Goal: Task Accomplishment & Management: Use online tool/utility

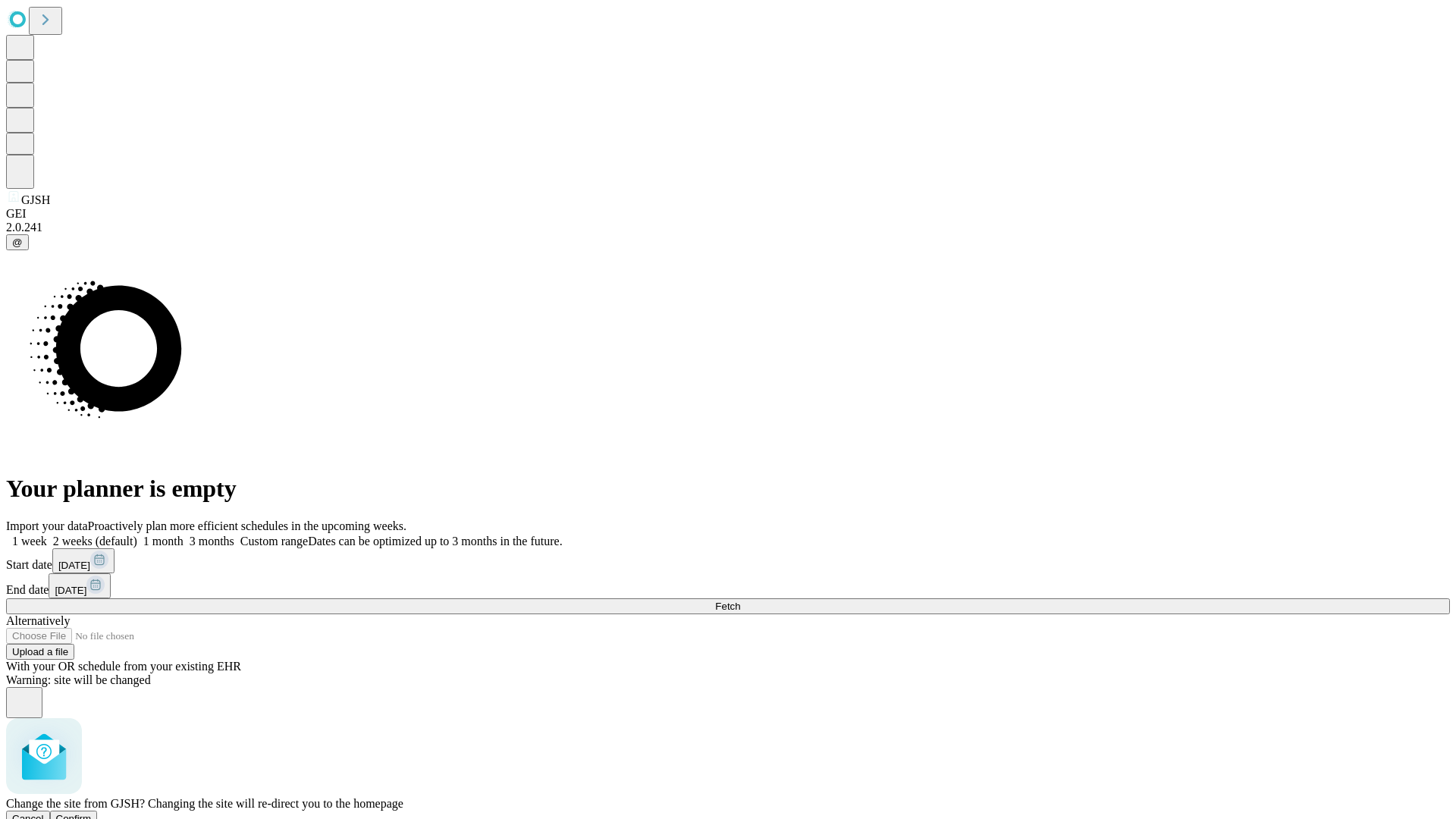
click at [91, 813] on span "Confirm" at bounding box center [73, 819] width 35 height 11
click at [47, 535] on label "1 week" at bounding box center [26, 541] width 41 height 13
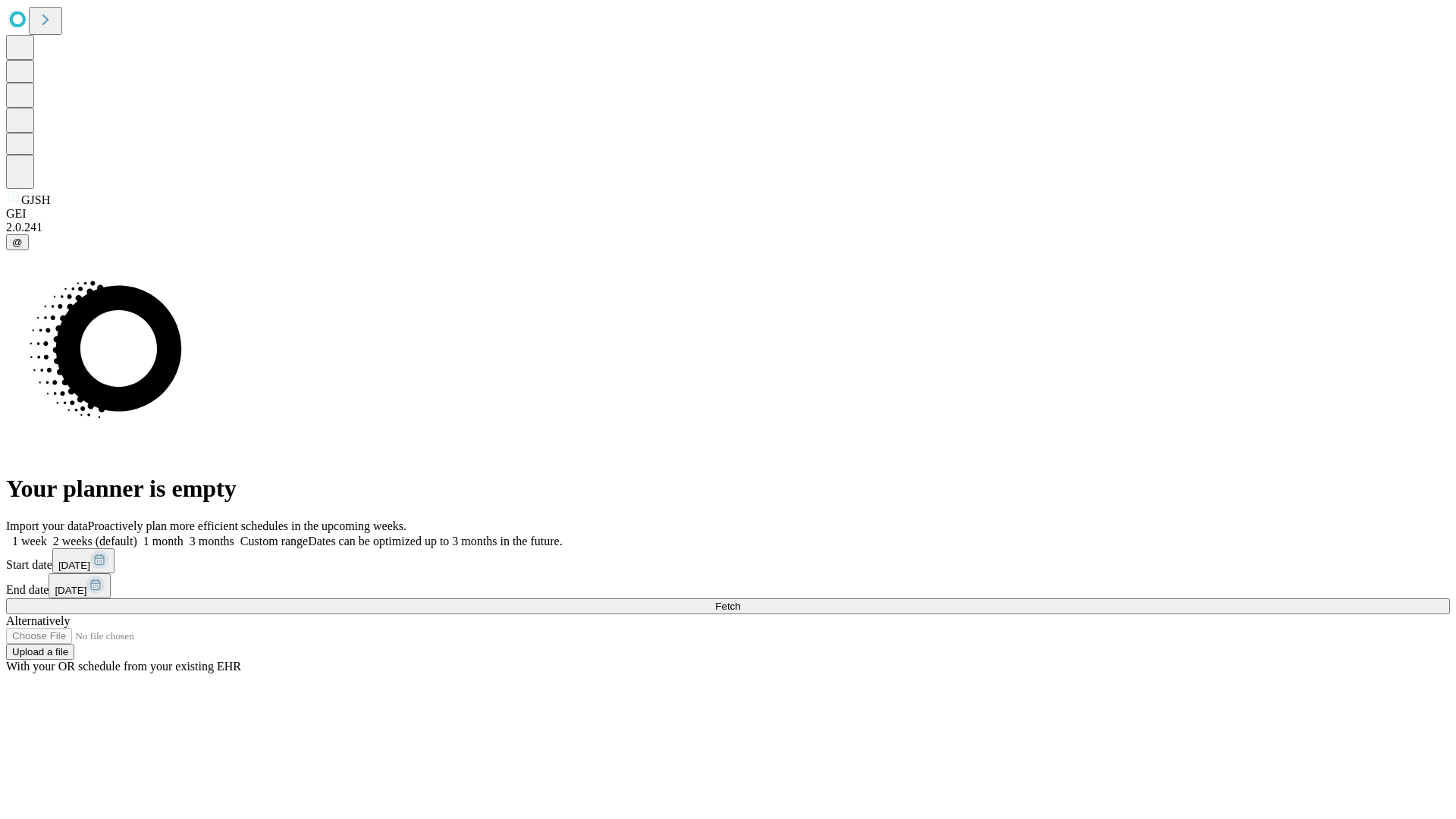
click at [740, 601] on span "Fetch" at bounding box center [728, 607] width 25 height 11
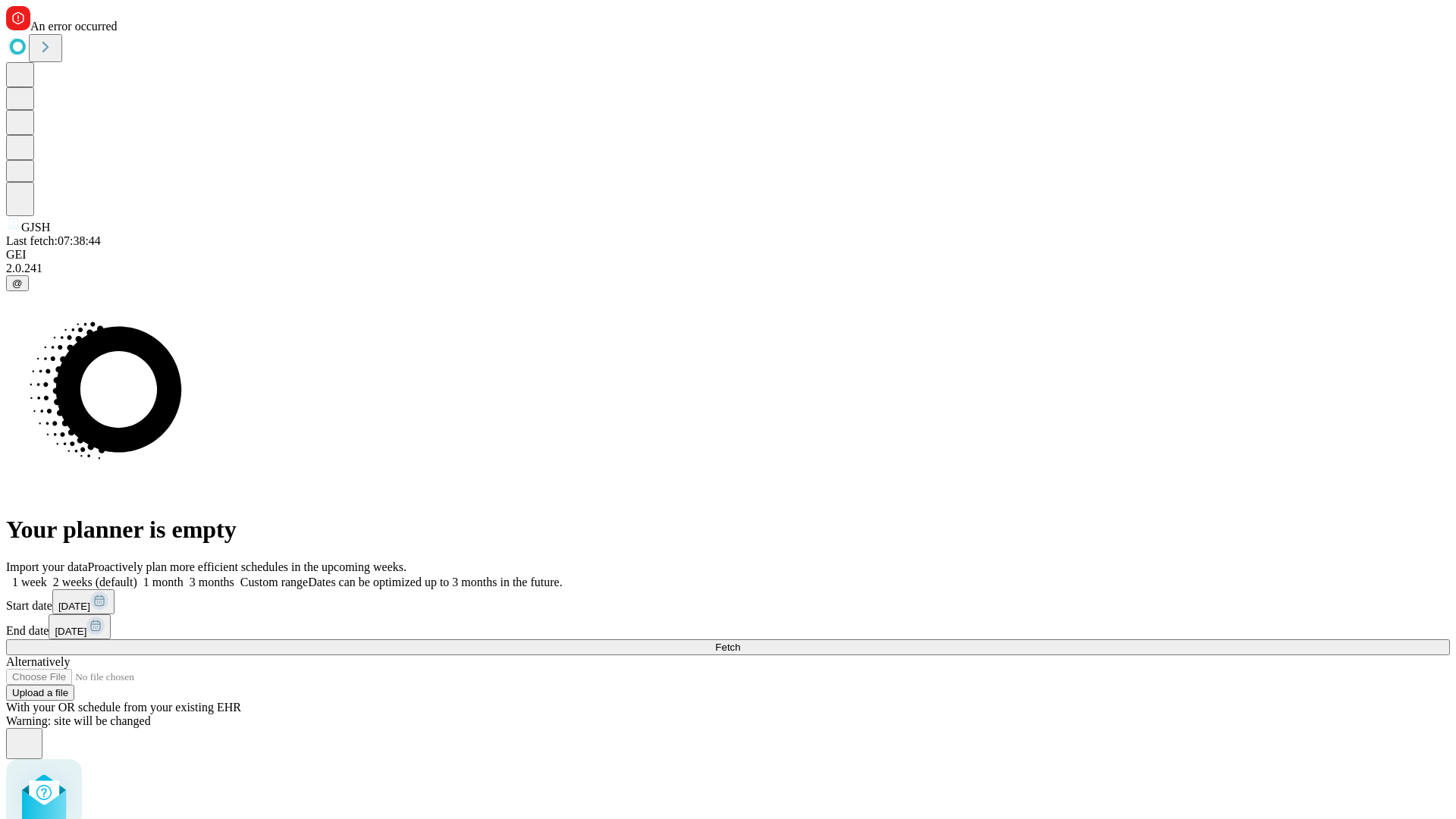
click at [47, 575] on label "1 week" at bounding box center [26, 582] width 41 height 13
click at [740, 642] on span "Fetch" at bounding box center [728, 648] width 25 height 11
click at [47, 575] on label "1 week" at bounding box center [26, 582] width 41 height 13
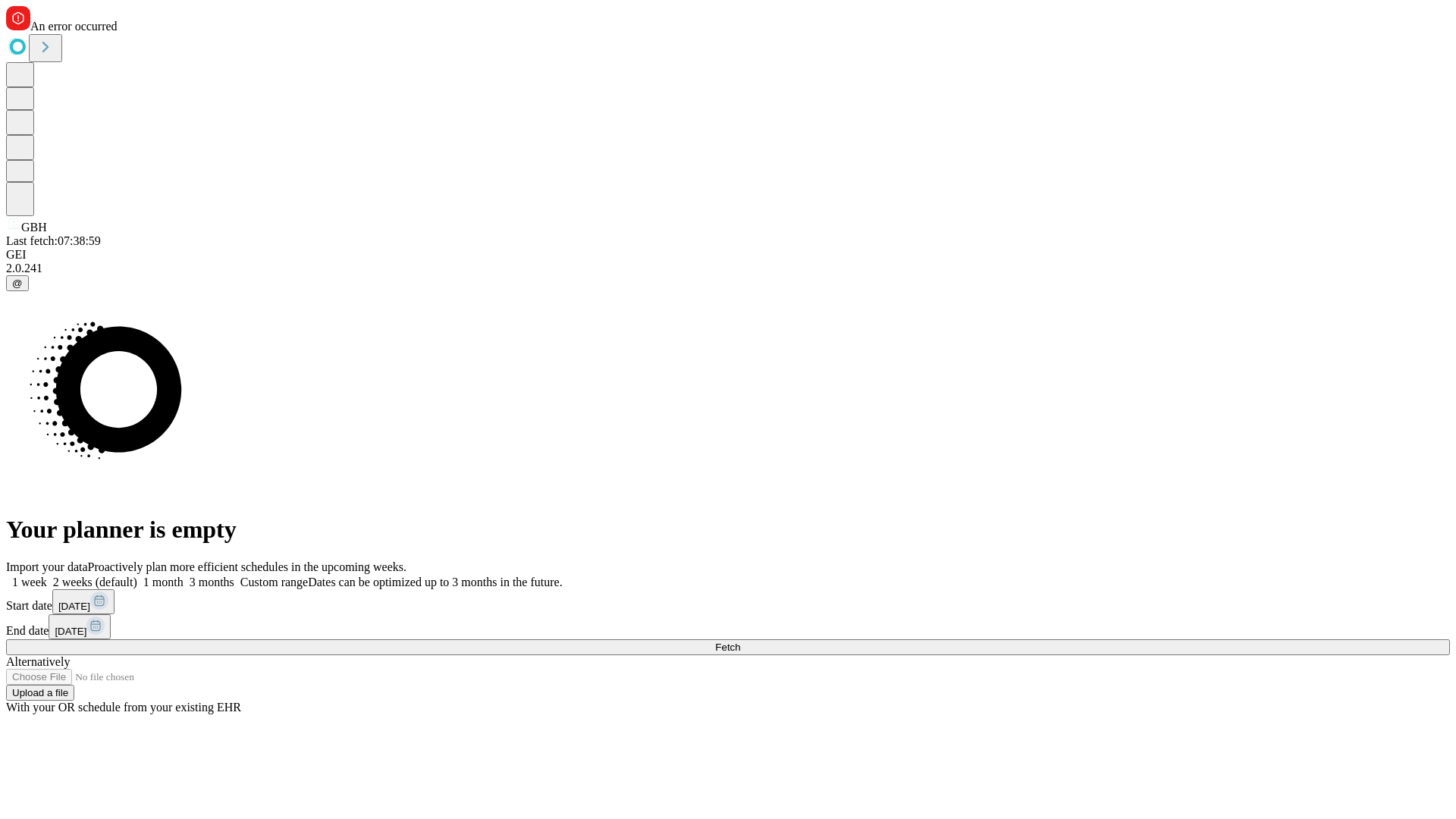
click at [740, 642] on span "Fetch" at bounding box center [728, 648] width 25 height 11
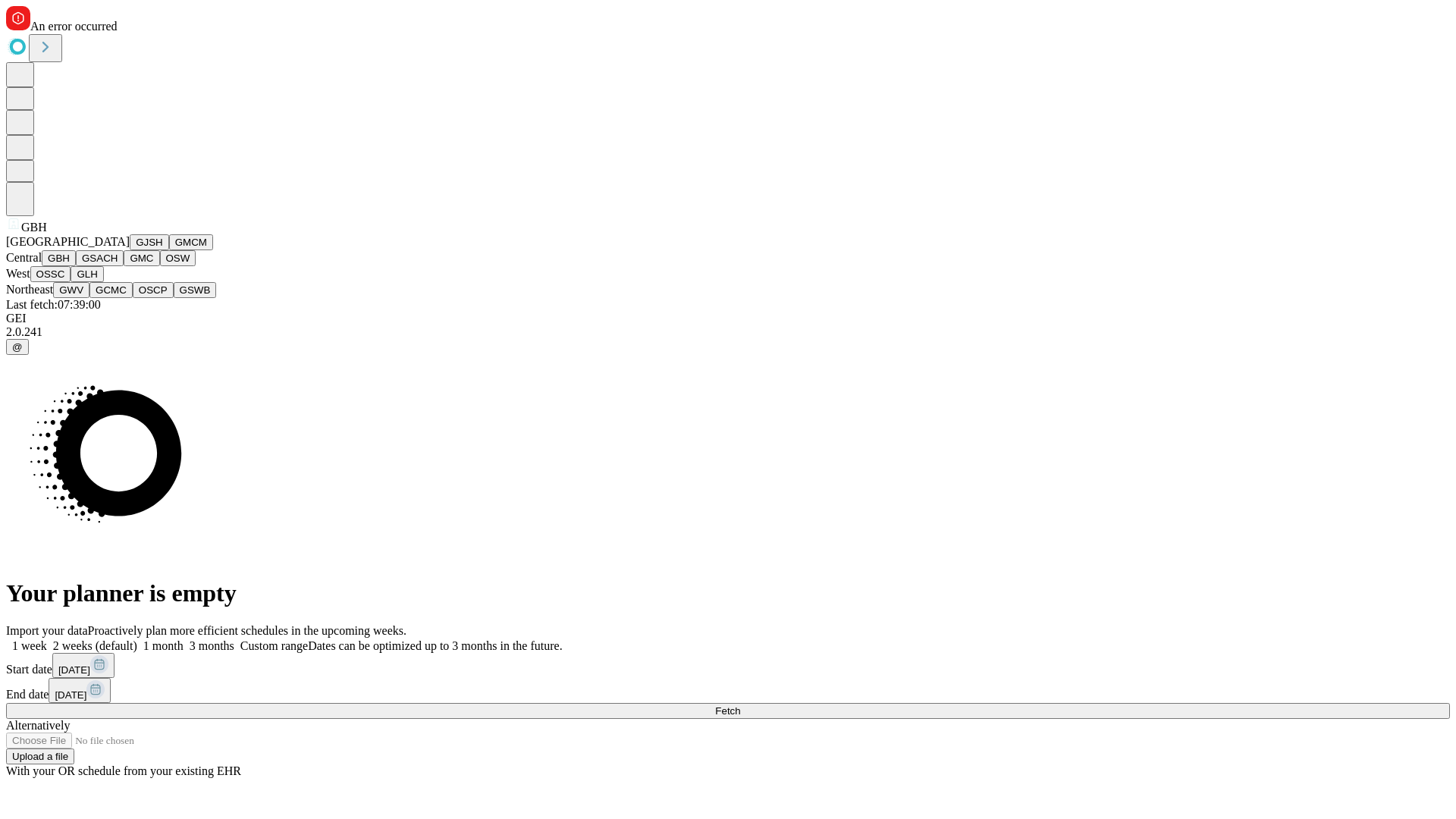
click at [118, 266] on button "GSACH" at bounding box center [100, 258] width 48 height 16
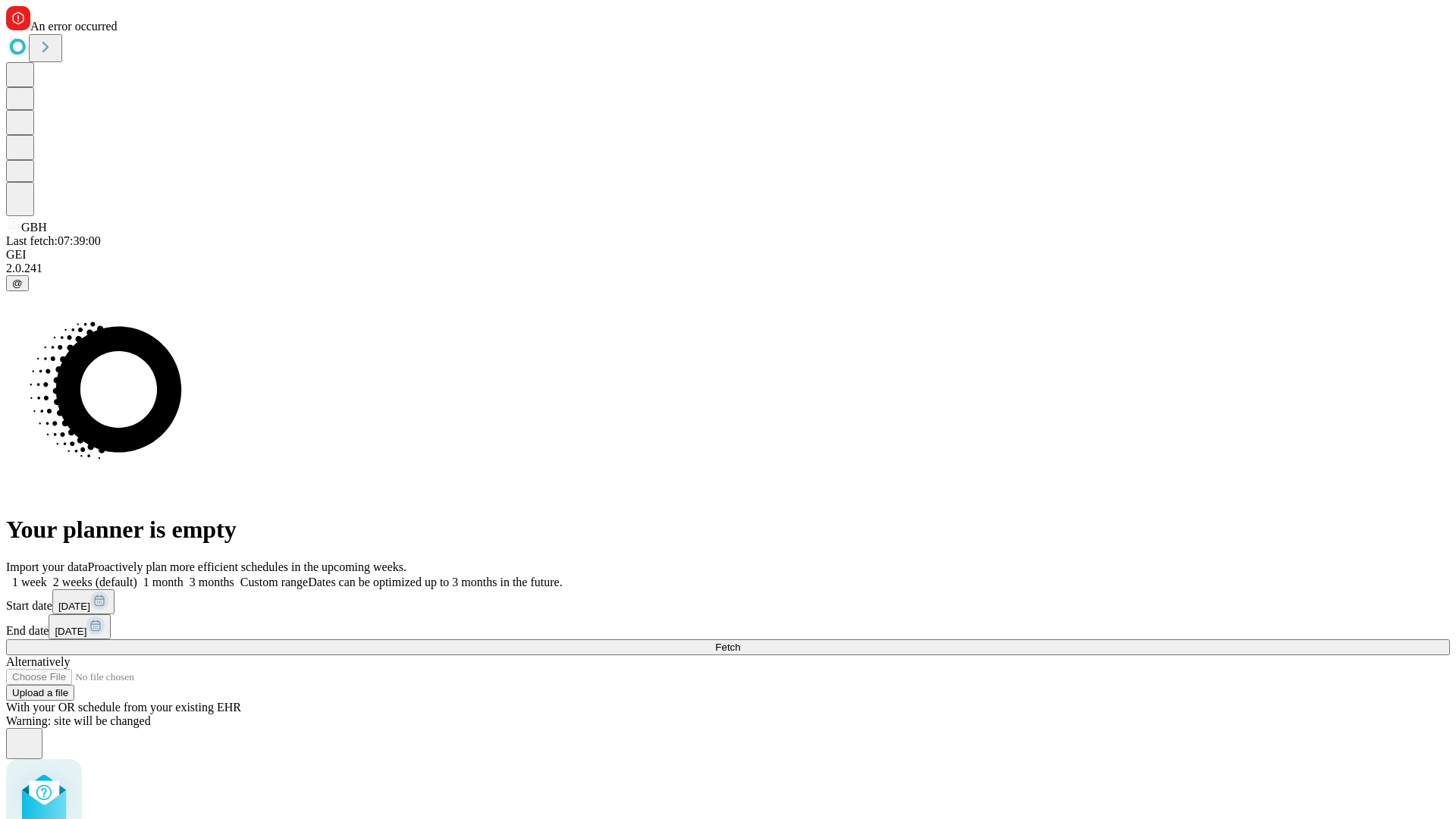
click at [47, 575] on label "1 week" at bounding box center [26, 582] width 41 height 13
click at [740, 642] on span "Fetch" at bounding box center [728, 648] width 25 height 11
click at [47, 575] on label "1 week" at bounding box center [26, 582] width 41 height 13
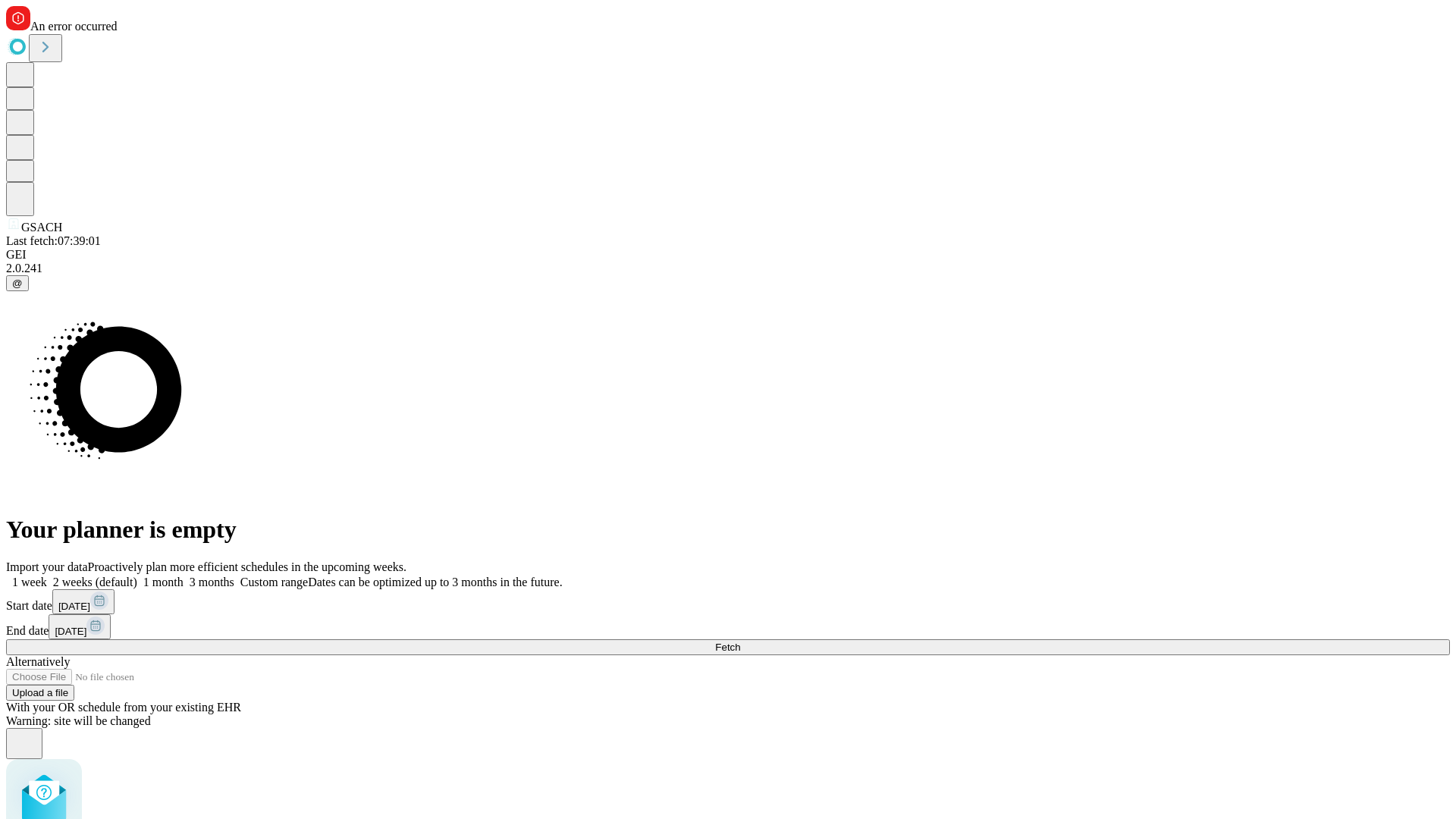
click at [740, 642] on span "Fetch" at bounding box center [728, 648] width 25 height 11
click at [47, 575] on label "1 week" at bounding box center [26, 582] width 41 height 13
click at [740, 642] on span "Fetch" at bounding box center [728, 648] width 25 height 11
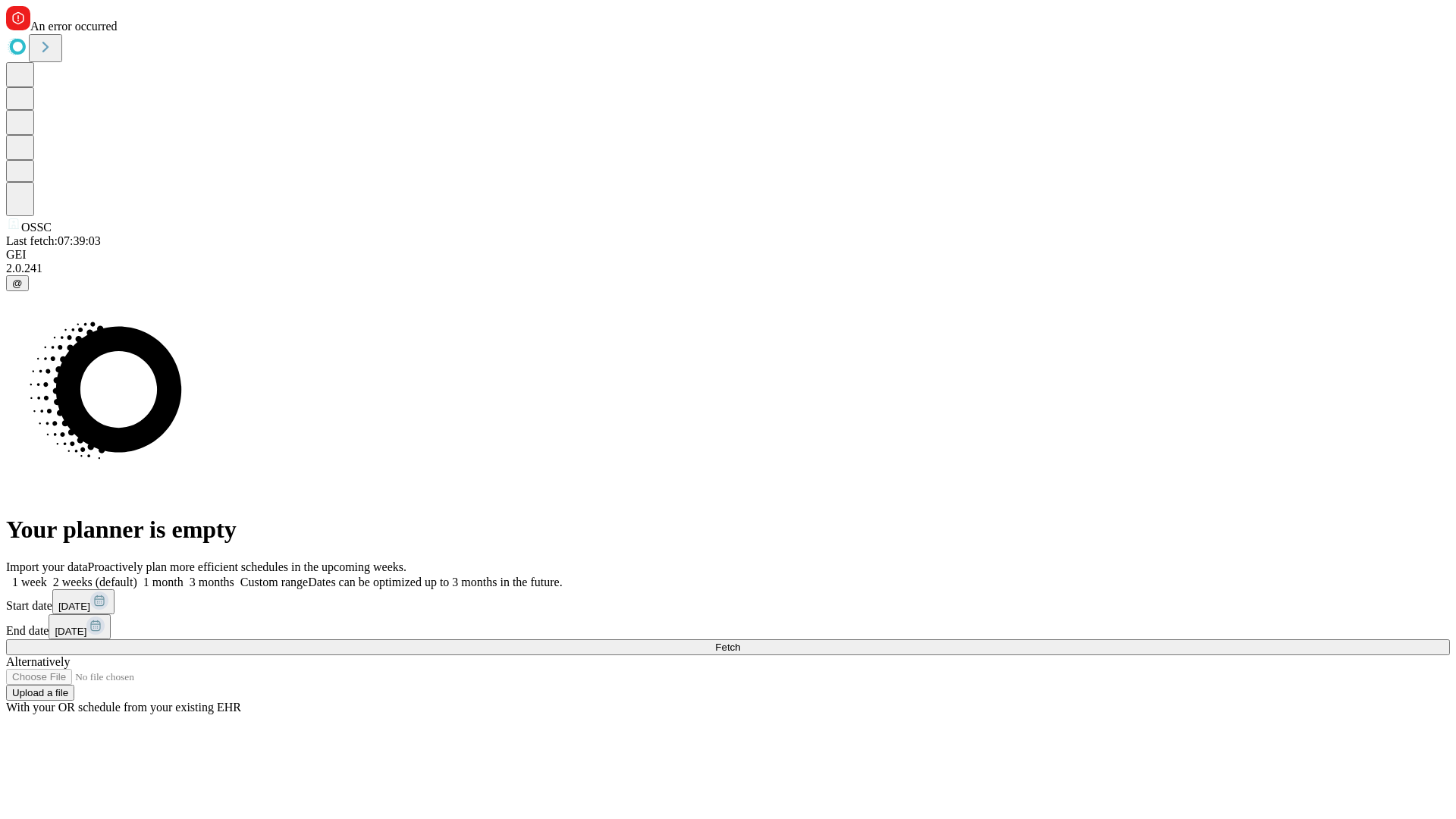
click at [47, 575] on label "1 week" at bounding box center [26, 582] width 41 height 13
click at [740, 642] on span "Fetch" at bounding box center [728, 648] width 25 height 11
click at [47, 575] on label "1 week" at bounding box center [26, 582] width 41 height 13
click at [740, 642] on span "Fetch" at bounding box center [728, 648] width 25 height 11
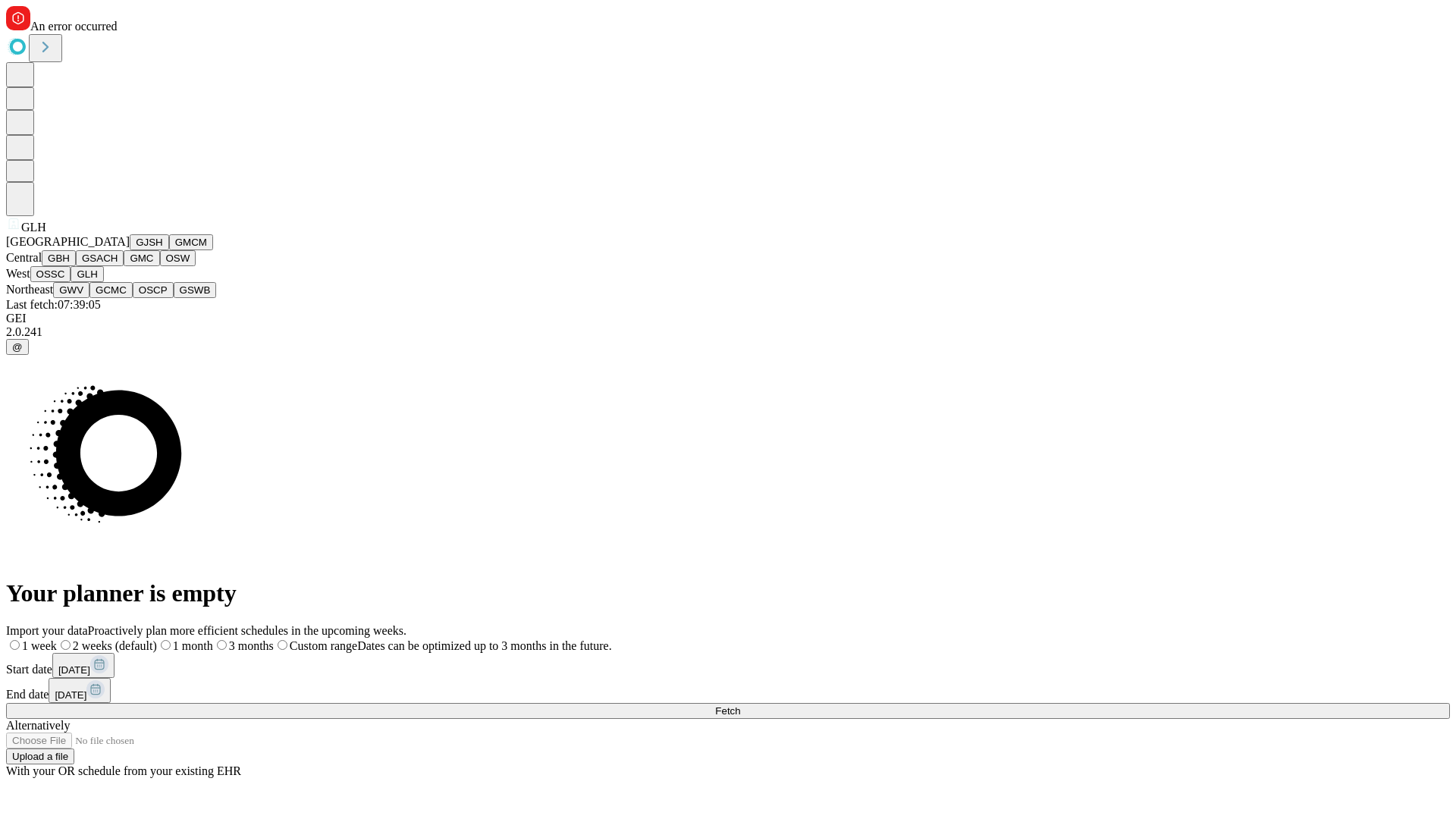
click at [89, 298] on button "GWV" at bounding box center [71, 290] width 36 height 16
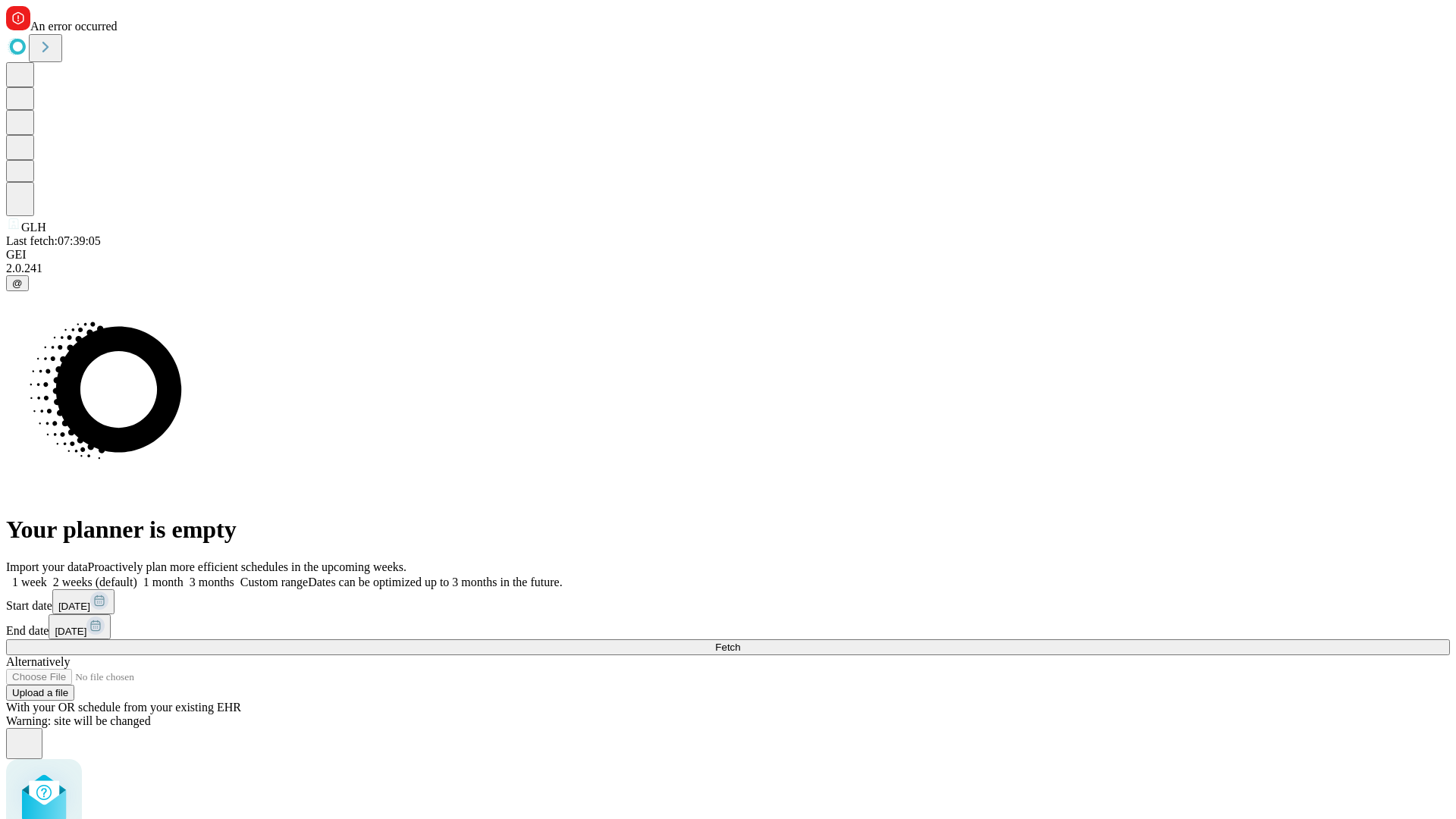
click at [47, 575] on label "1 week" at bounding box center [26, 582] width 41 height 13
click at [740, 642] on span "Fetch" at bounding box center [728, 648] width 25 height 11
click at [47, 575] on label "1 week" at bounding box center [26, 582] width 41 height 13
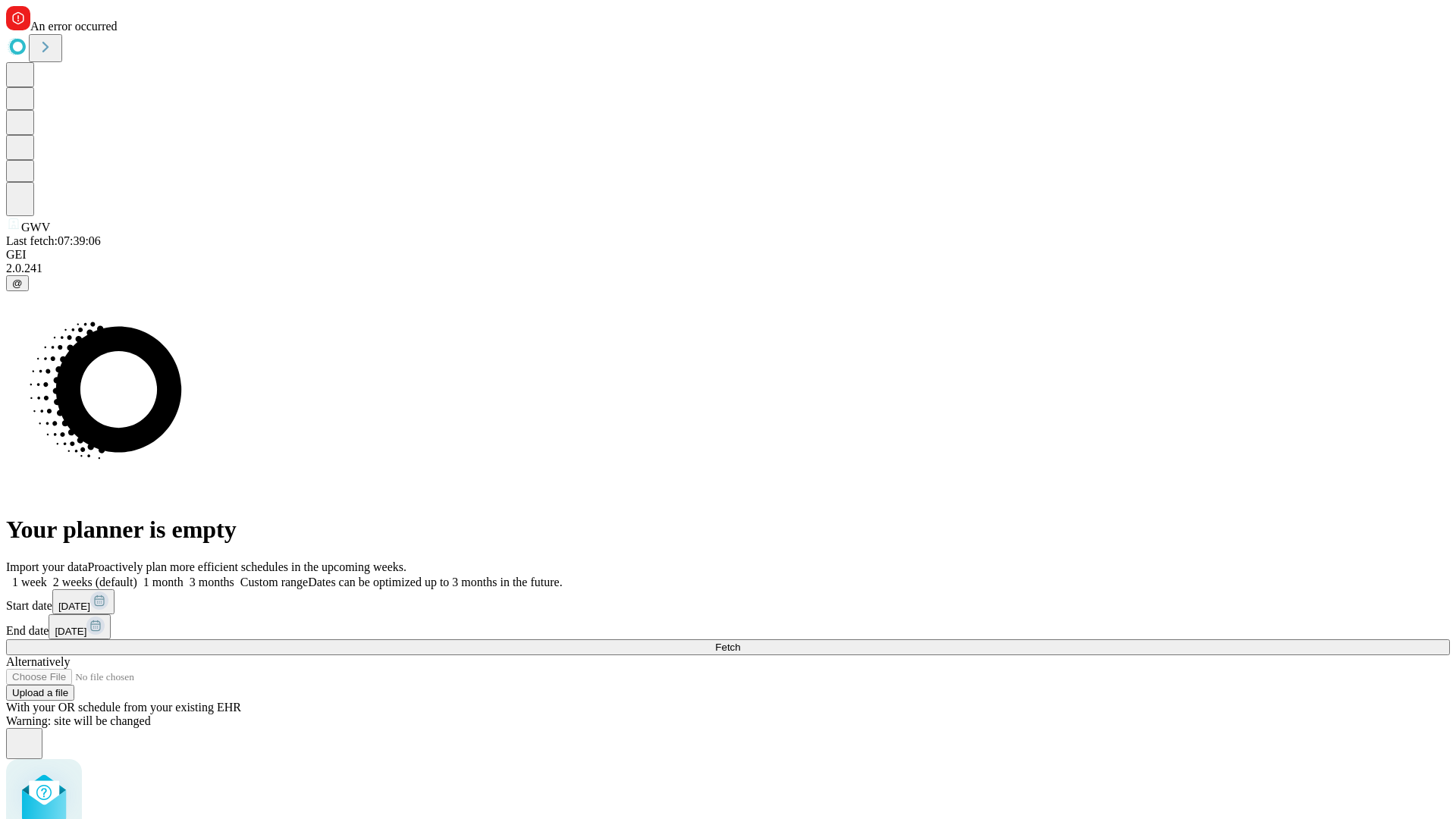
click at [740, 642] on span "Fetch" at bounding box center [728, 648] width 25 height 11
click at [47, 575] on label "1 week" at bounding box center [26, 582] width 41 height 13
click at [740, 642] on span "Fetch" at bounding box center [728, 648] width 25 height 11
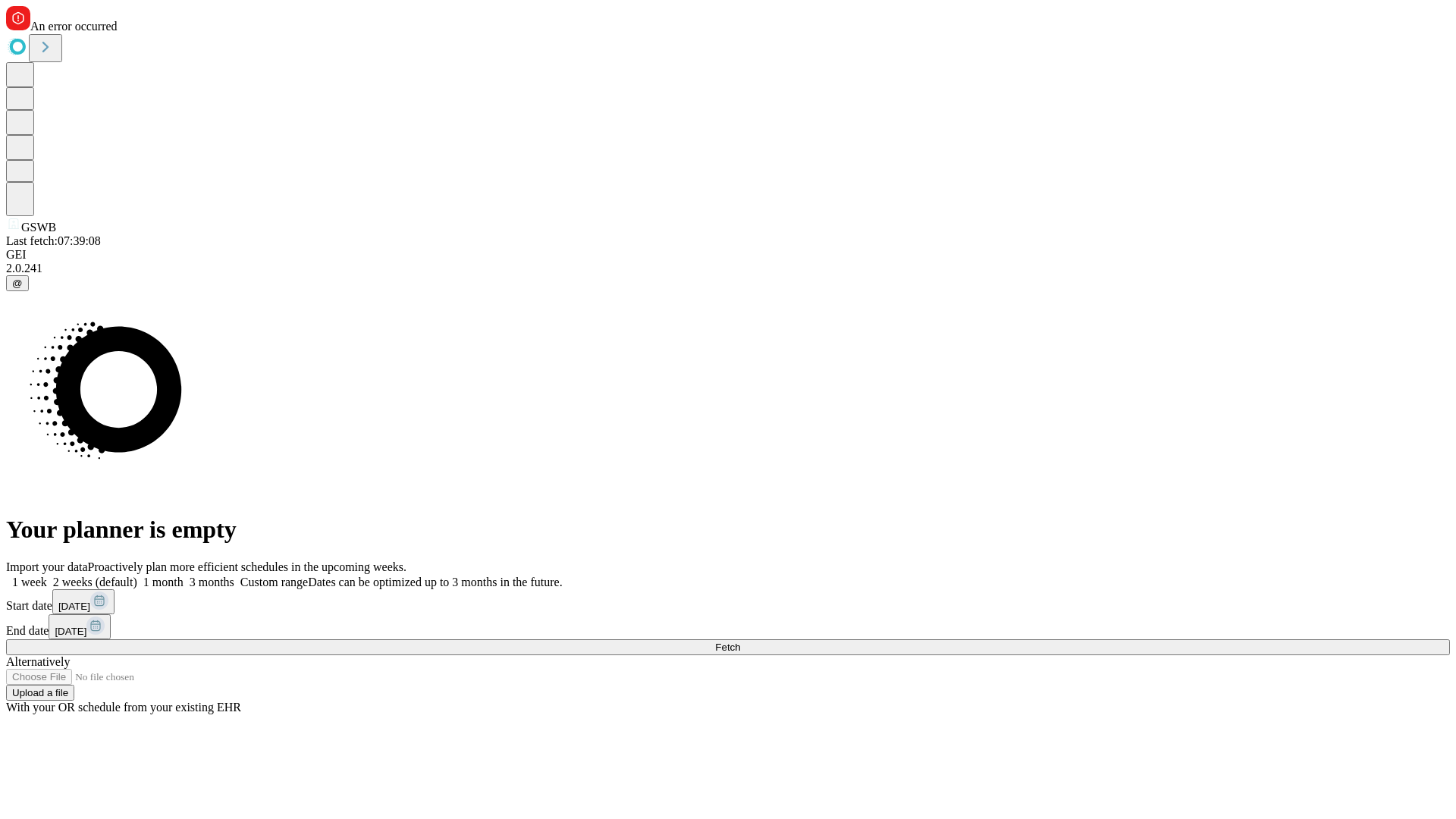
click at [47, 575] on label "1 week" at bounding box center [26, 582] width 41 height 13
click at [740, 642] on span "Fetch" at bounding box center [728, 648] width 25 height 11
